Goal: Task Accomplishment & Management: Manage account settings

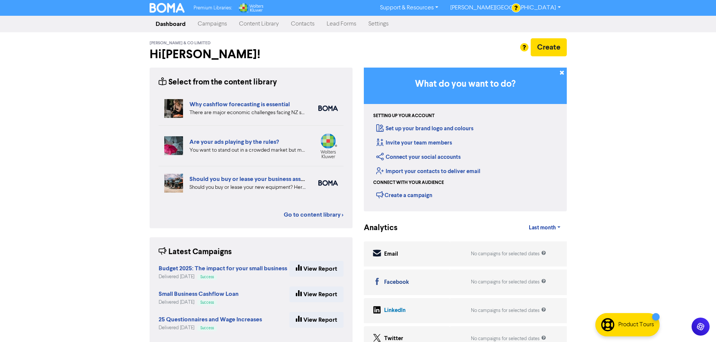
click at [302, 24] on link "Contacts" at bounding box center [303, 24] width 36 height 15
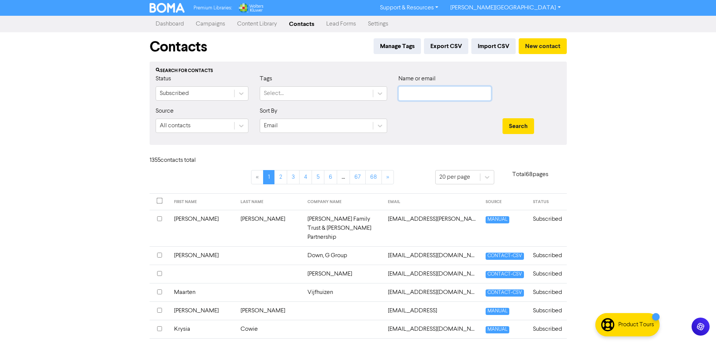
click at [409, 96] on input "text" at bounding box center [444, 93] width 93 height 14
paste input "[EMAIL_ADDRESS][DOMAIN_NAME]"
type input "[EMAIL_ADDRESS][DOMAIN_NAME]"
click at [503, 118] on button "Search" at bounding box center [519, 126] width 32 height 16
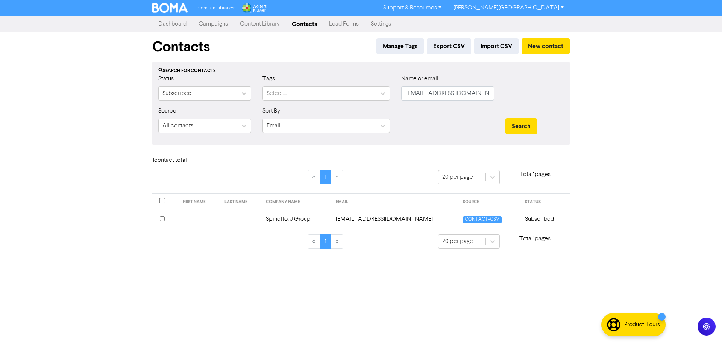
click at [240, 222] on td at bounding box center [241, 219] width 42 height 18
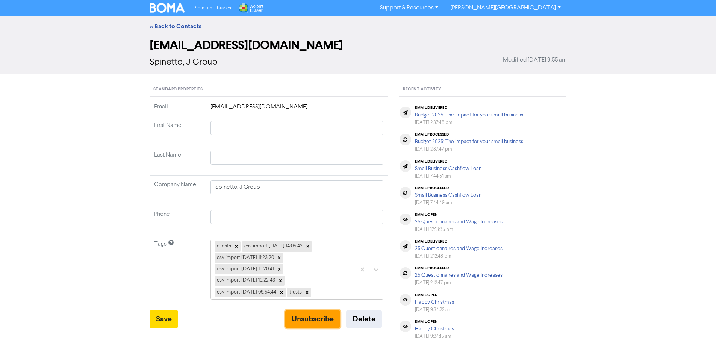
click at [316, 317] on button "Unsubscribe" at bounding box center [312, 320] width 55 height 18
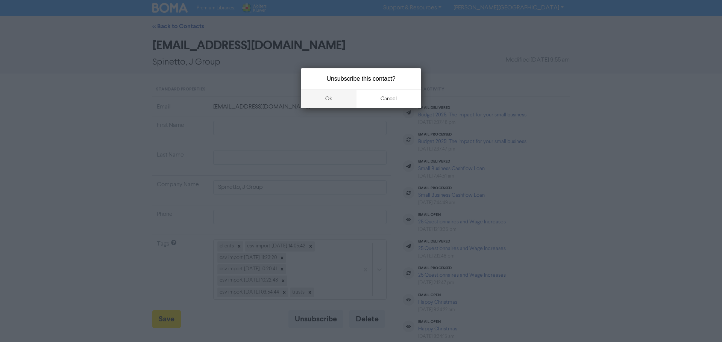
click at [330, 99] on button "ok" at bounding box center [329, 98] width 56 height 19
